Goal: Task Accomplishment & Management: Use online tool/utility

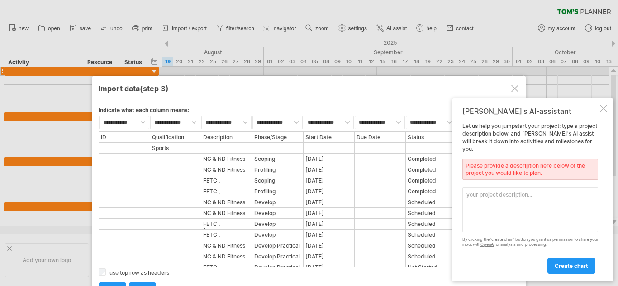
select select "***"
type textarea "cathsseta"
click at [557, 261] on link "create chart" at bounding box center [571, 266] width 48 height 16
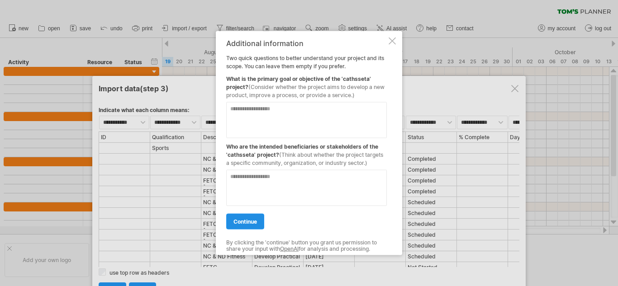
click at [250, 223] on span "continue" at bounding box center [245, 221] width 24 height 7
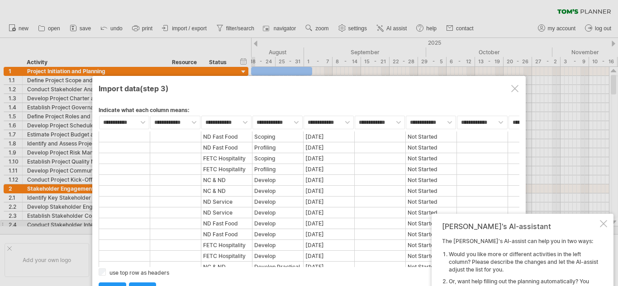
scroll to position [338, 0]
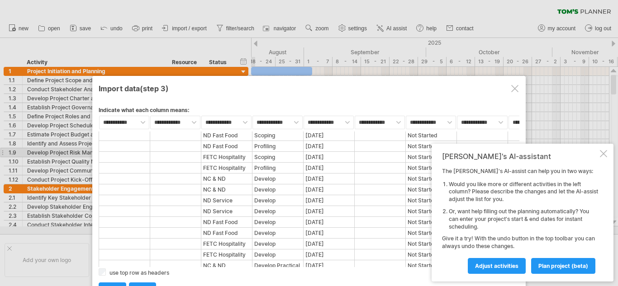
click at [603, 152] on div at bounding box center [603, 153] width 7 height 7
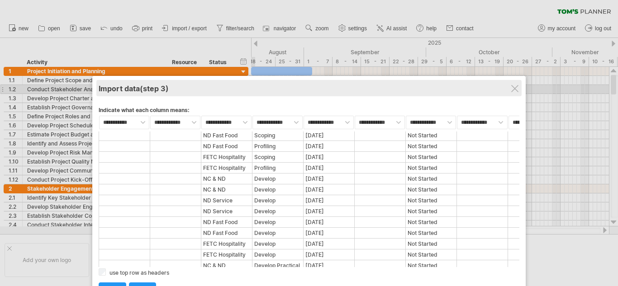
click at [519, 86] on div "Import data (step 3)" at bounding box center [309, 88] width 421 height 16
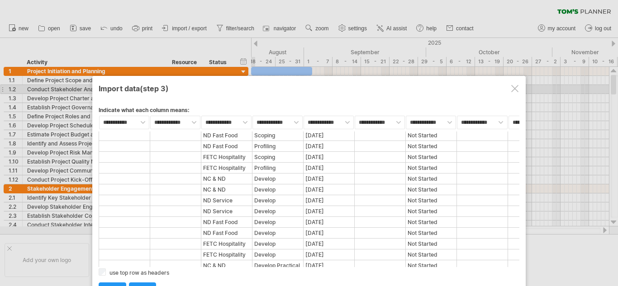
click at [515, 89] on div at bounding box center [514, 88] width 7 height 7
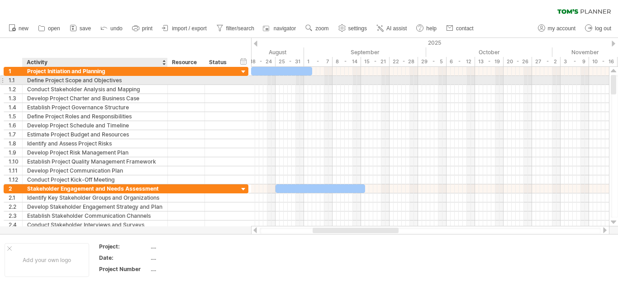
click at [90, 80] on div "Define Project Scope and Objectives" at bounding box center [95, 80] width 136 height 9
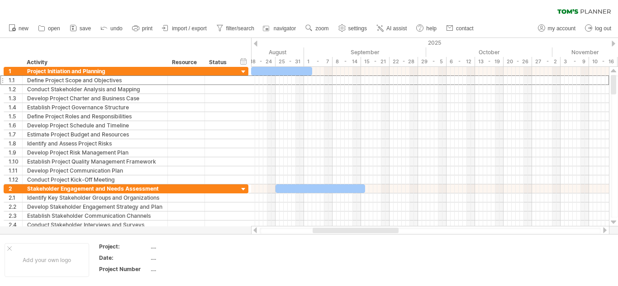
drag, startPoint x: 615, startPoint y: 80, endPoint x: 617, endPoint y: 24, distance: 56.5
click at [617, 24] on div "Trying to reach [DOMAIN_NAME] Connected again... clear filter new open" at bounding box center [309, 143] width 618 height 286
